Goal: Transaction & Acquisition: Purchase product/service

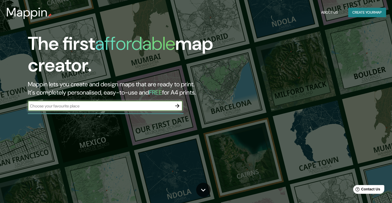
click at [177, 107] on icon "button" at bounding box center [177, 106] width 6 height 6
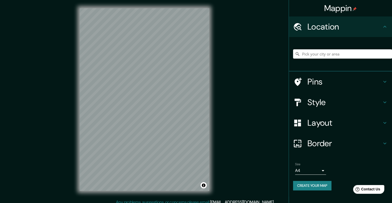
click at [328, 142] on h4 "Border" at bounding box center [344, 144] width 74 height 10
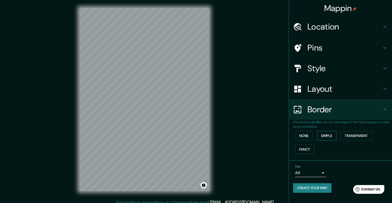
click at [327, 137] on button "Simple" at bounding box center [326, 136] width 20 height 10
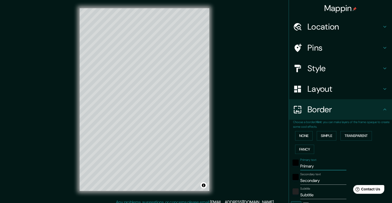
drag, startPoint x: 318, startPoint y: 167, endPoint x: 240, endPoint y: 167, distance: 77.8
click at [240, 167] on div "Mappin Location Pins Style Layout Border Choose a border. Hint : you can make l…" at bounding box center [196, 104] width 392 height 208
type input "B"
type input "201"
type input "40"
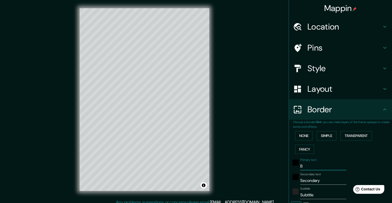
type input "BA"
type input "201"
type input "40"
type input "BAR"
type input "201"
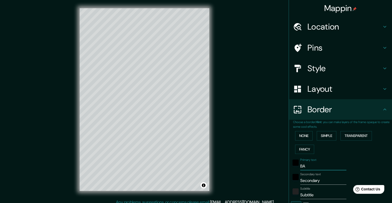
type input "40"
type input "BARC"
type input "201"
type input "40"
type input "BARCE"
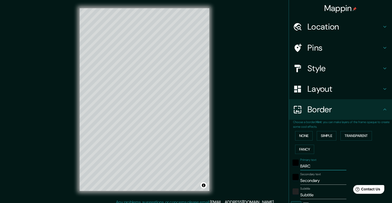
type input "201"
type input "40"
type input "BARCEL"
type input "201"
type input "40"
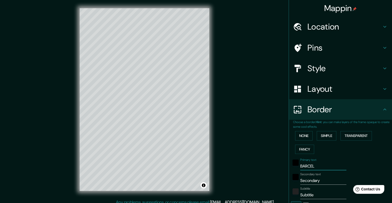
type input "BARCELO"
type input "201"
type input "40"
type input "BARCELON"
type input "201"
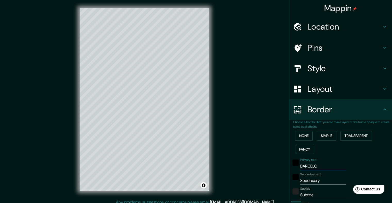
type input "40"
type input "[GEOGRAPHIC_DATA]"
type input "201"
type input "40"
type input "[GEOGRAPHIC_DATA]"
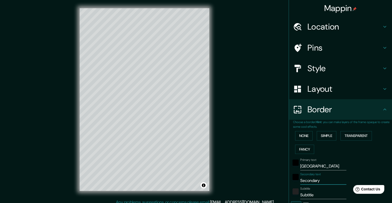
drag, startPoint x: 318, startPoint y: 179, endPoint x: 276, endPoint y: 179, distance: 41.5
click at [276, 179] on div "Mappin Location Pins Style Layout Border Choose a border. Hint : you can make l…" at bounding box center [196, 104] width 392 height 208
type input "E"
type input "201"
type input "40"
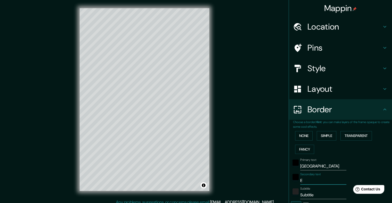
type input "ES"
type input "201"
type input "40"
type input "ESP"
type input "201"
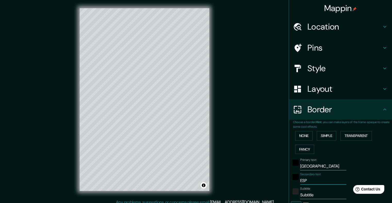
type input "40"
type input "ESPA"
type input "201"
type input "40"
type input "ESPAÑ"
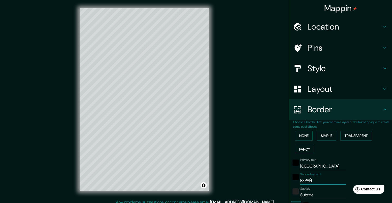
type input "201"
type input "40"
type input "[GEOGRAPHIC_DATA]"
type input "201"
type input "40"
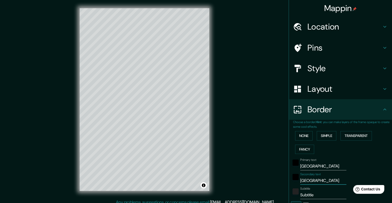
type input "[GEOGRAPHIC_DATA]"
drag, startPoint x: 317, startPoint y: 189, endPoint x: 314, endPoint y: 190, distance: 3.2
click at [314, 190] on div "Subtitle Subtitle" at bounding box center [323, 193] width 46 height 12
click at [314, 191] on input "Subtitle" at bounding box center [323, 195] width 46 height 8
click at [315, 191] on input "Subtitle" at bounding box center [323, 195] width 46 height 8
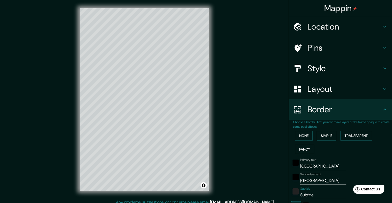
click at [315, 191] on input "Subtitle" at bounding box center [323, 195] width 46 height 8
type input "201"
type input "40"
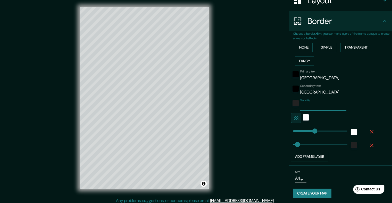
scroll to position [4, 0]
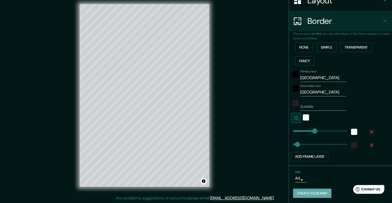
click at [307, 192] on button "Create your map" at bounding box center [312, 194] width 38 height 10
